Goal: Find specific page/section: Find specific page/section

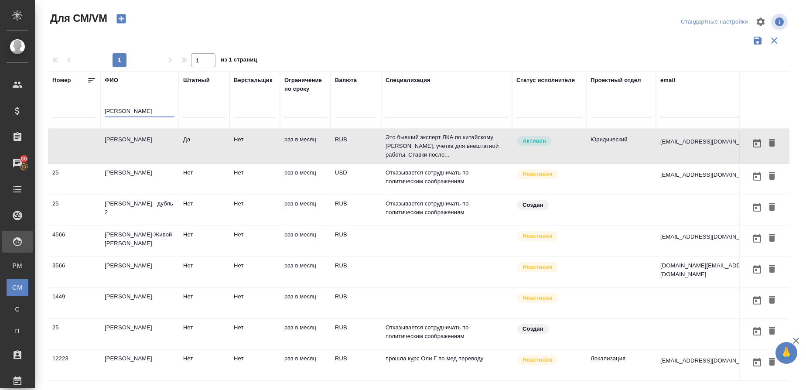
drag, startPoint x: 0, startPoint y: 0, endPoint x: 75, endPoint y: 115, distance: 137.4
click at [75, 115] on tr "[PERSON_NAME] Штатный Верстальщик Ограничение по сроку Валюта Специализация Ста…" at bounding box center [549, 99] width 1002 height 57
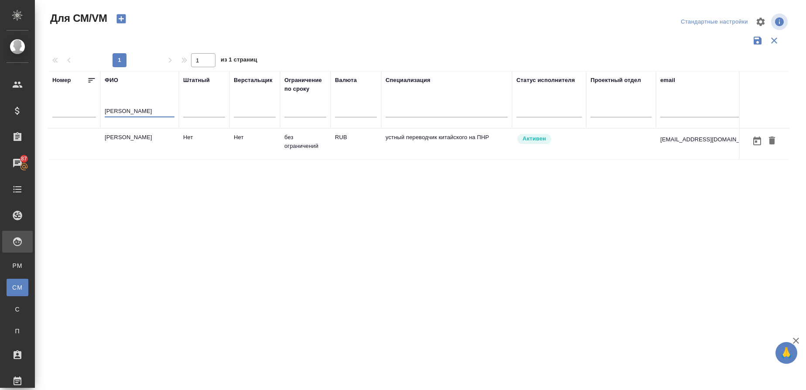
type input "[PERSON_NAME]"
click at [150, 150] on td "[PERSON_NAME]" at bounding box center [139, 144] width 78 height 31
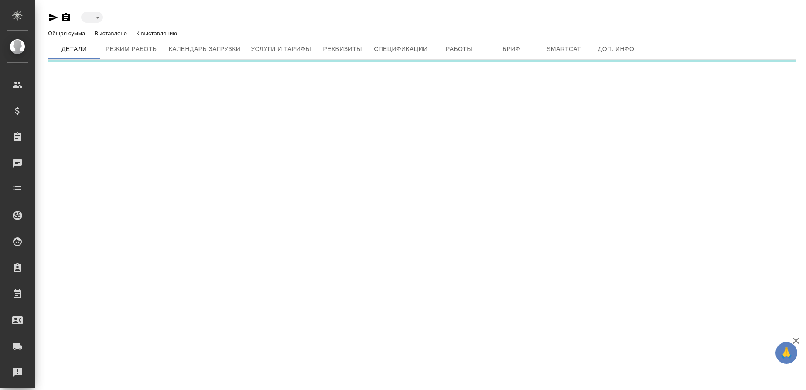
type input "active"
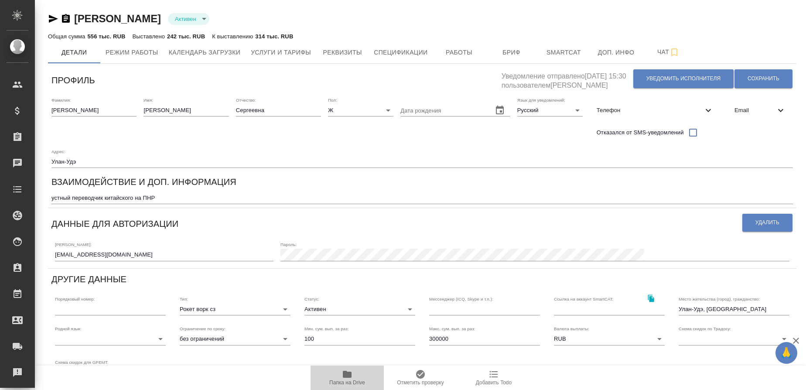
click at [347, 371] on icon "button" at bounding box center [347, 374] width 9 height 7
